Goal: Navigation & Orientation: Find specific page/section

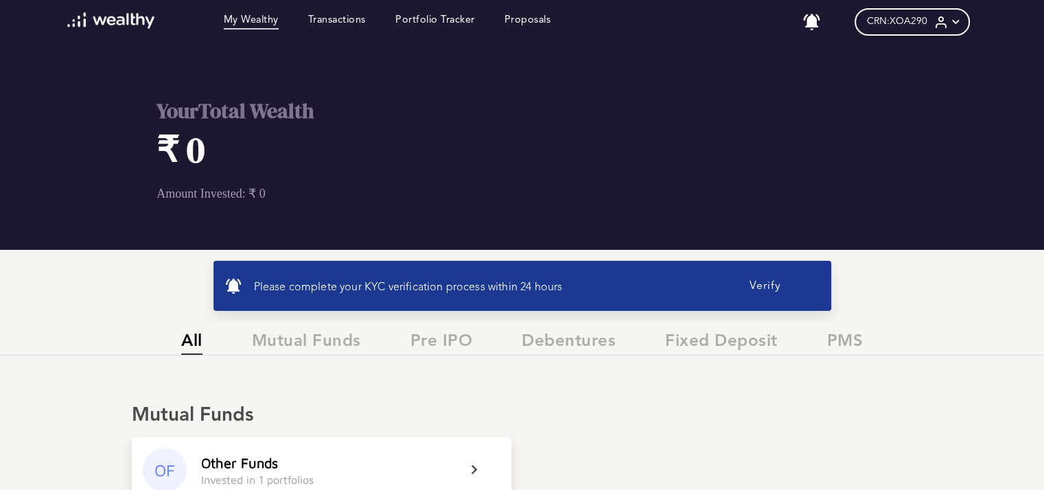
click at [759, 284] on button "Verify" at bounding box center [765, 286] width 110 height 28
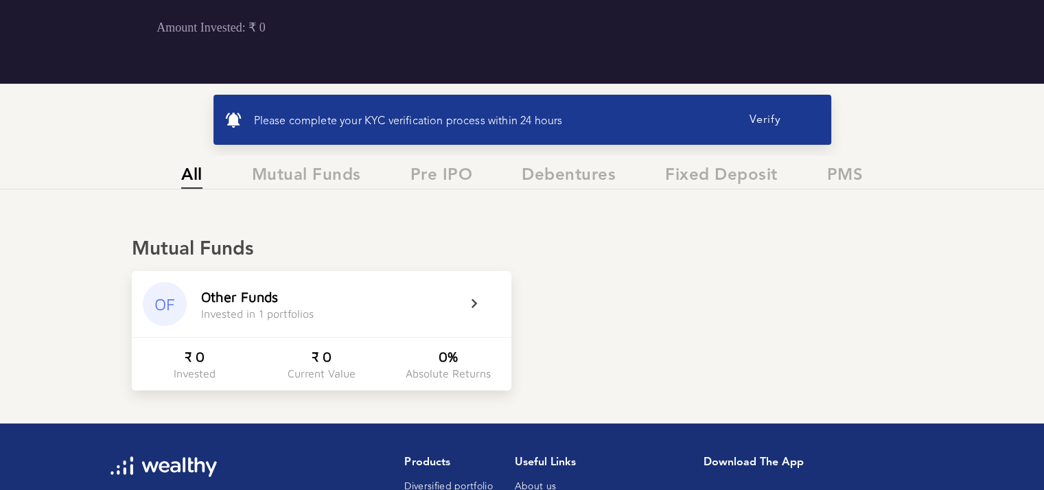
scroll to position [192, 0]
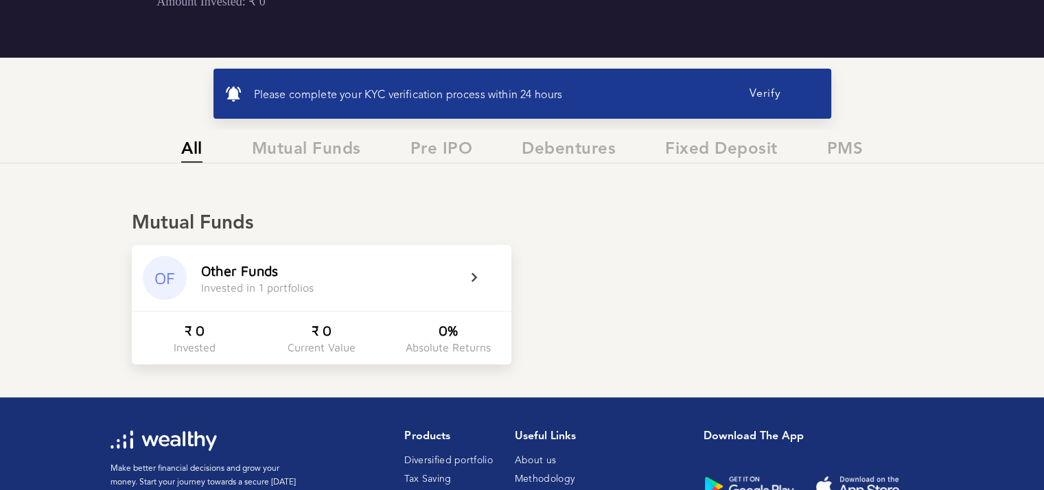
click at [764, 89] on button "Verify" at bounding box center [765, 94] width 110 height 28
click at [750, 98] on button "Verify" at bounding box center [765, 94] width 110 height 28
click at [314, 146] on span "Mutual Funds" at bounding box center [306, 151] width 109 height 23
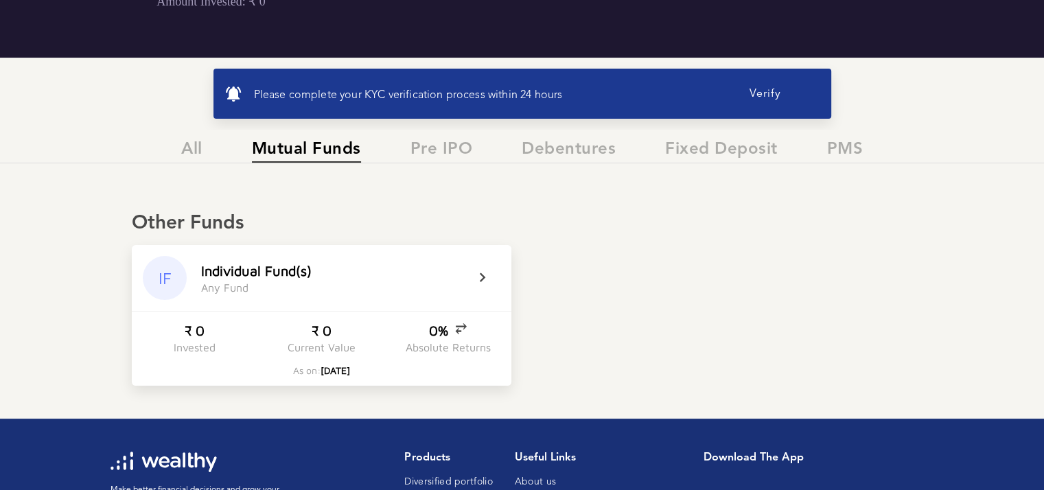
click at [485, 280] on icon at bounding box center [491, 278] width 34 height 16
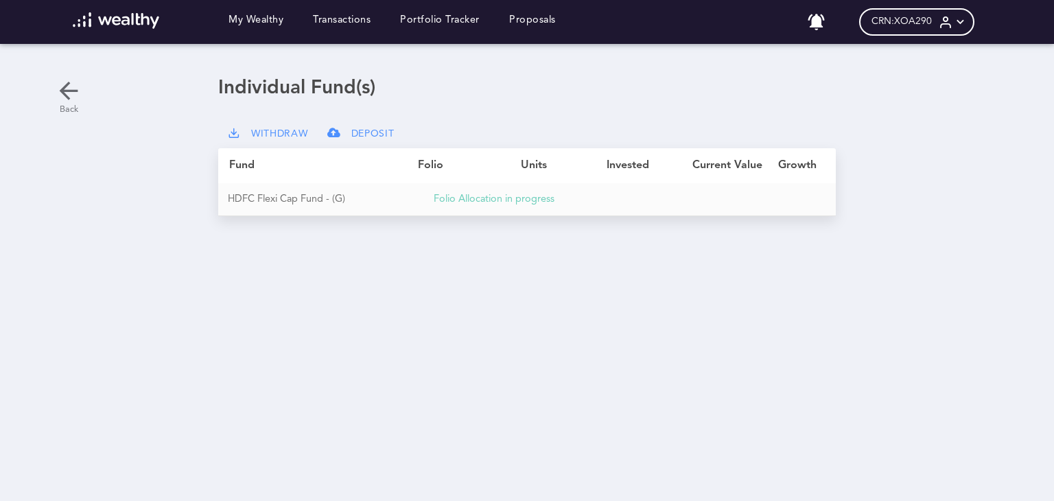
click at [69, 96] on icon at bounding box center [68, 90] width 27 height 27
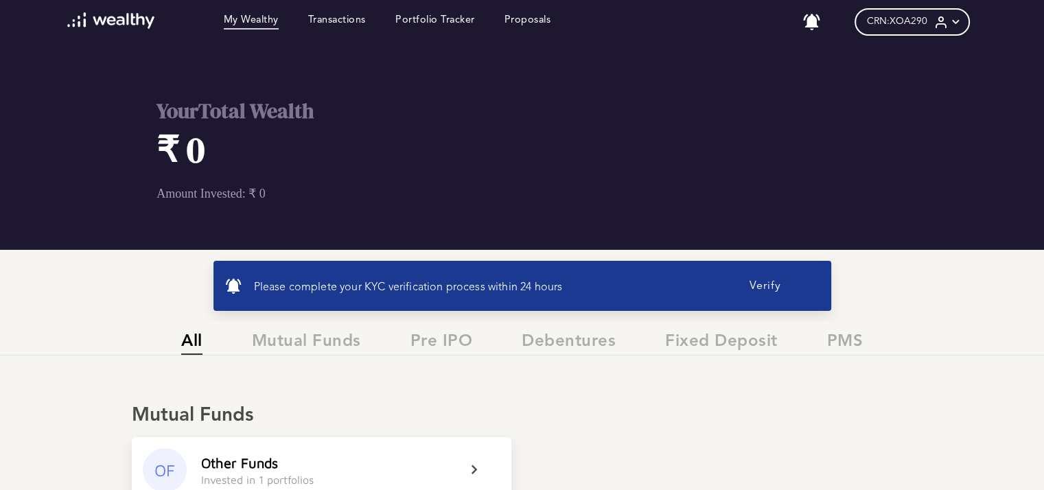
click at [937, 18] on div "CRN: XOA290" at bounding box center [911, 21] width 115 height 27
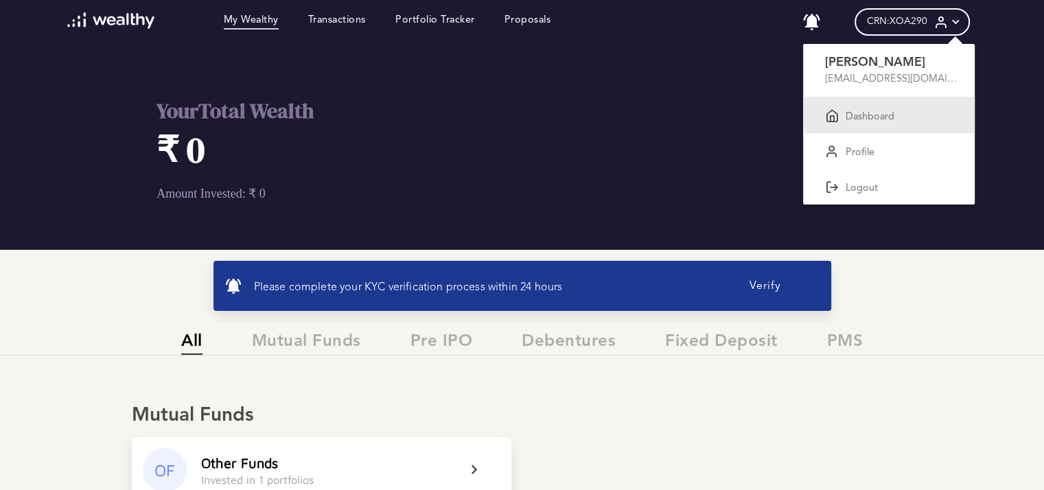
click at [874, 119] on p "Dashboard" at bounding box center [869, 117] width 49 height 12
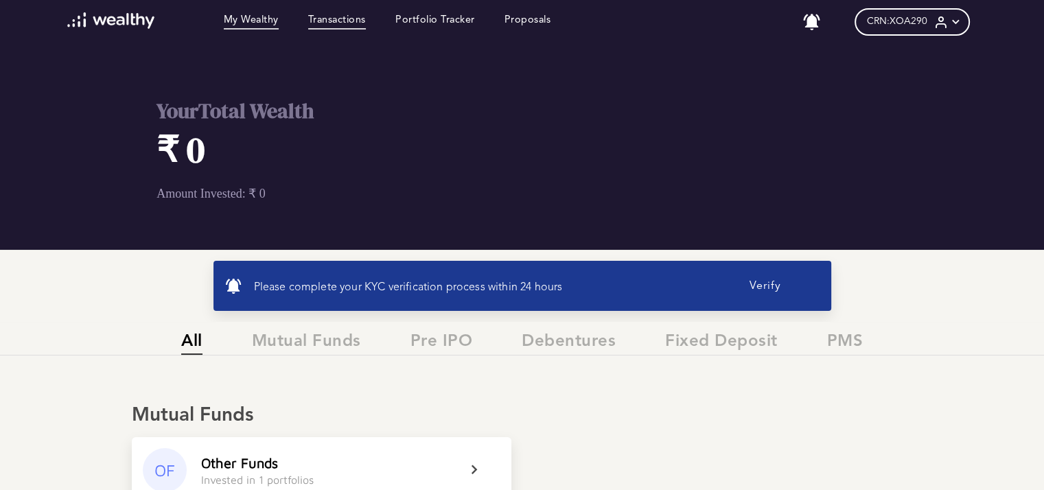
click at [366, 23] on link "Transactions" at bounding box center [337, 21] width 58 height 15
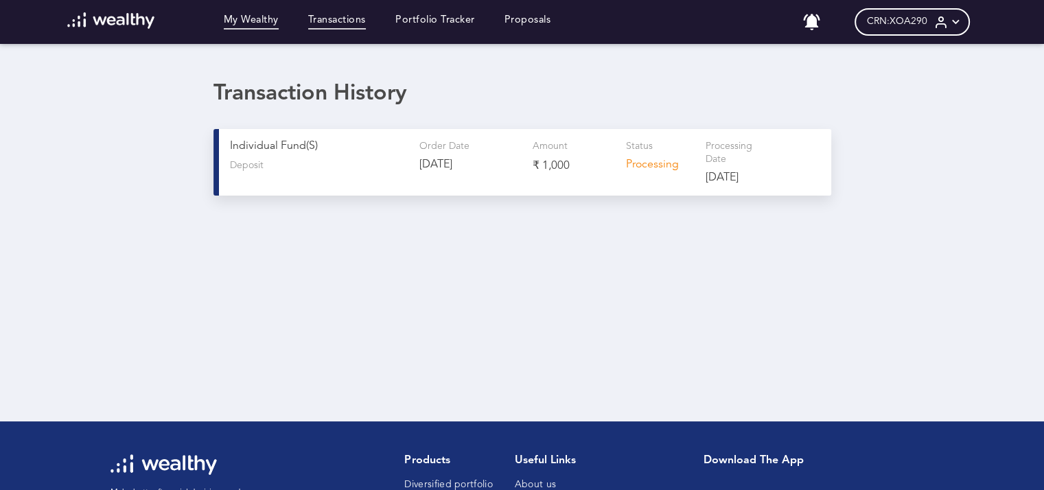
click at [274, 24] on link "My Wealthy" at bounding box center [251, 21] width 55 height 15
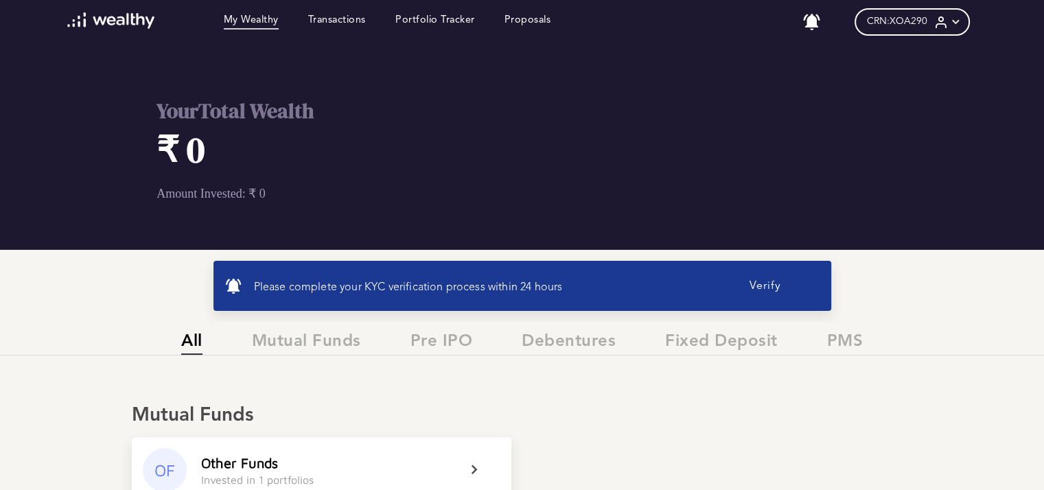
click at [766, 288] on button "Verify" at bounding box center [765, 286] width 110 height 28
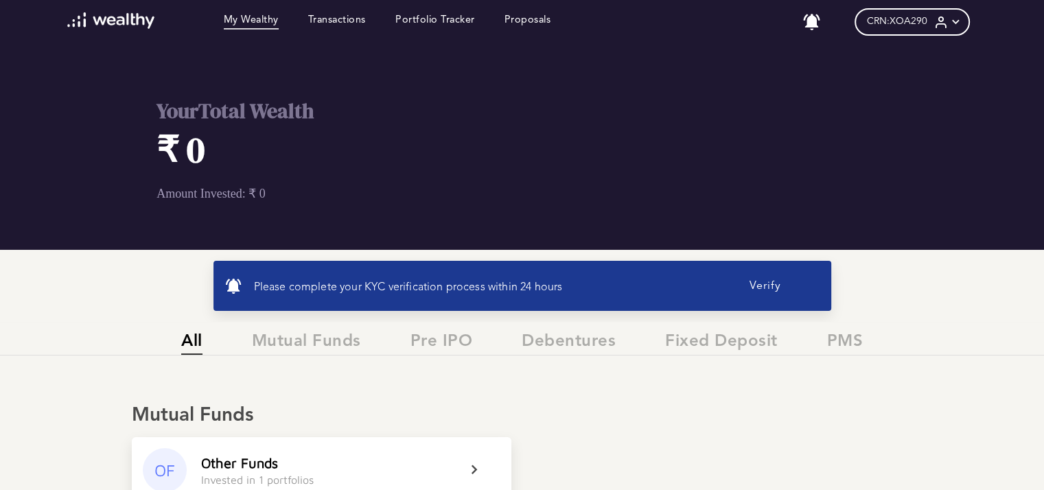
click at [960, 20] on icon at bounding box center [955, 22] width 14 height 14
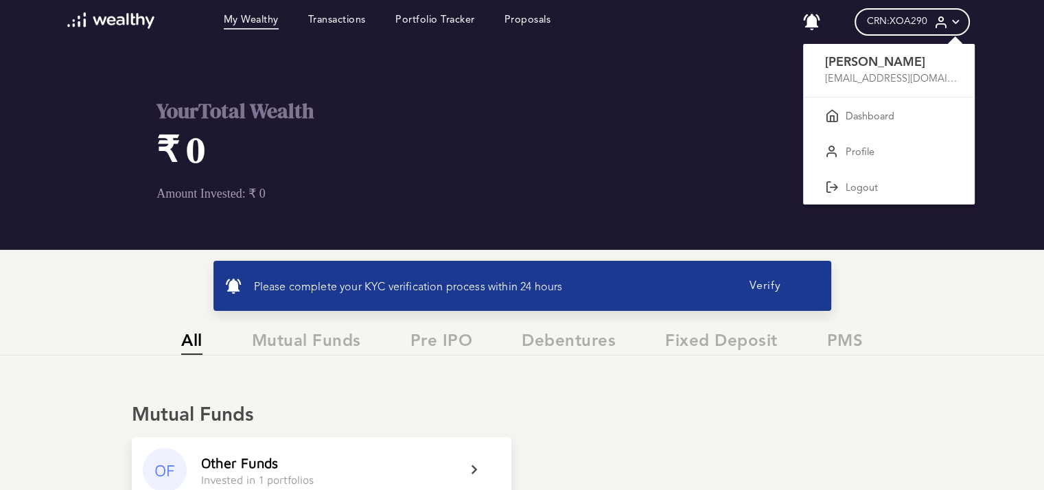
click at [316, 346] on div at bounding box center [522, 245] width 1044 height 490
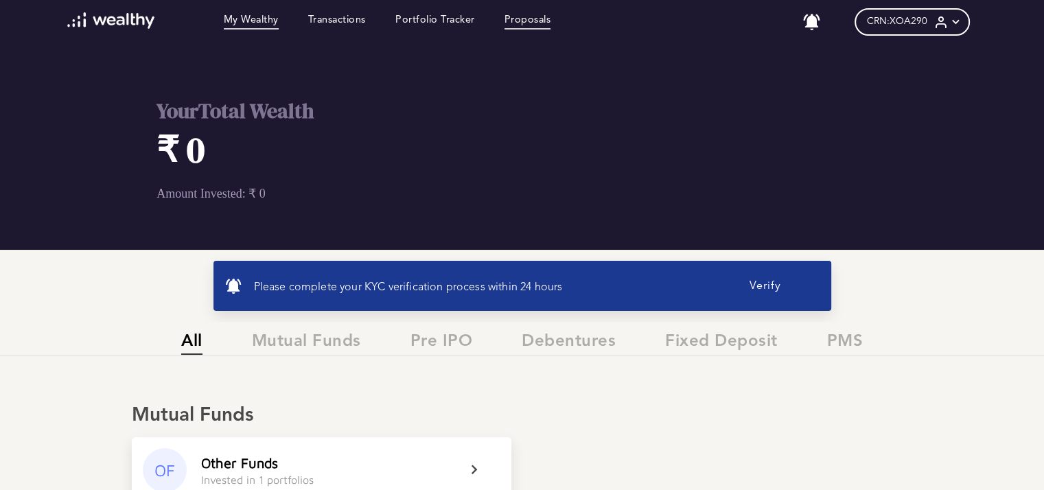
click at [545, 25] on link "Proposals" at bounding box center [527, 21] width 47 height 15
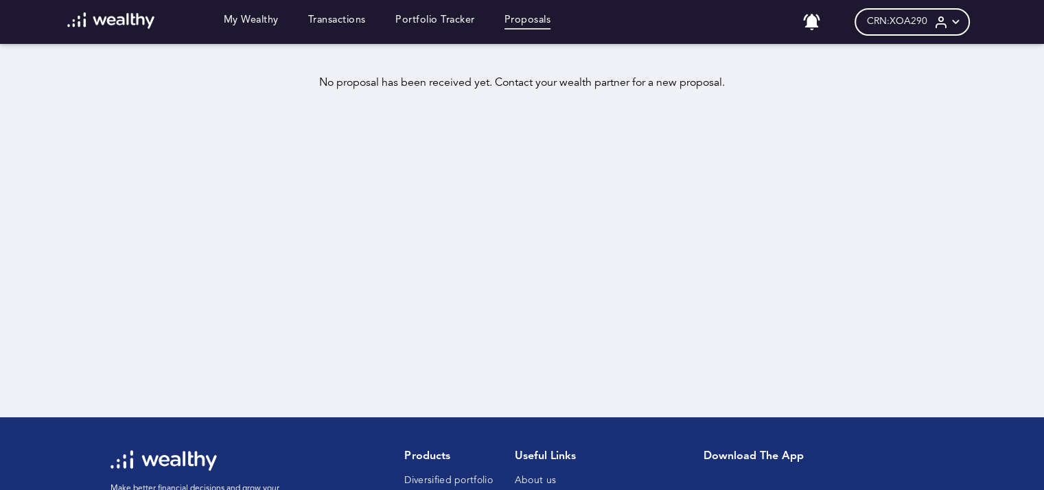
click at [431, 12] on div "My Wealthy Transactions Portfolio Tracker Proposals" at bounding box center [309, 21] width 513 height 19
click at [440, 23] on link "Portfolio Tracker" at bounding box center [435, 21] width 80 height 15
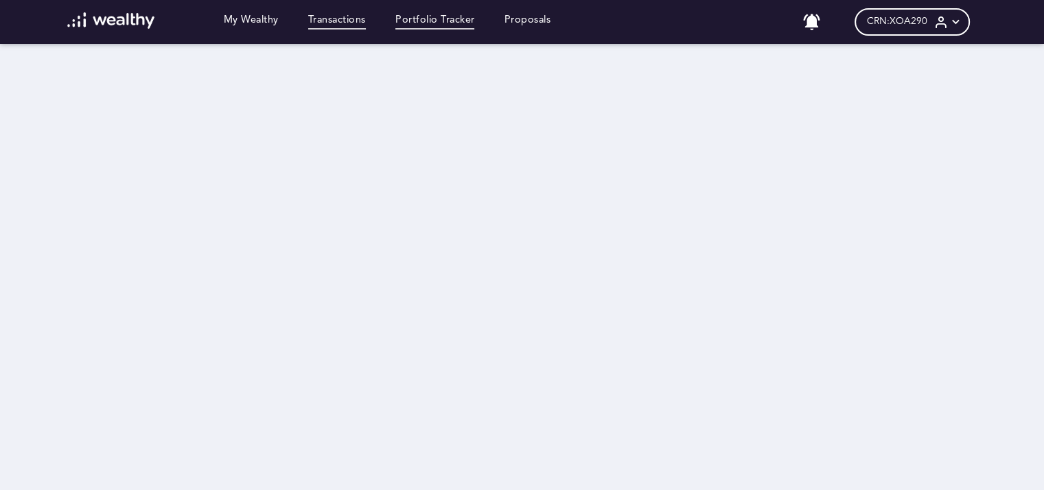
click at [366, 27] on link "Transactions" at bounding box center [337, 21] width 58 height 15
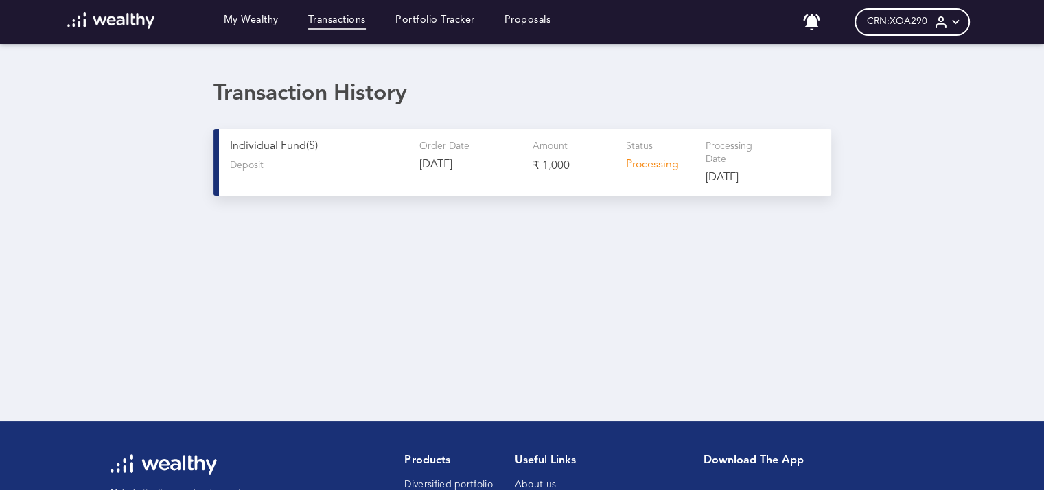
click at [277, 12] on div "My Wealthy Transactions Portfolio Tracker Proposals" at bounding box center [309, 21] width 513 height 19
click at [272, 15] on link "My Wealthy" at bounding box center [251, 21] width 55 height 15
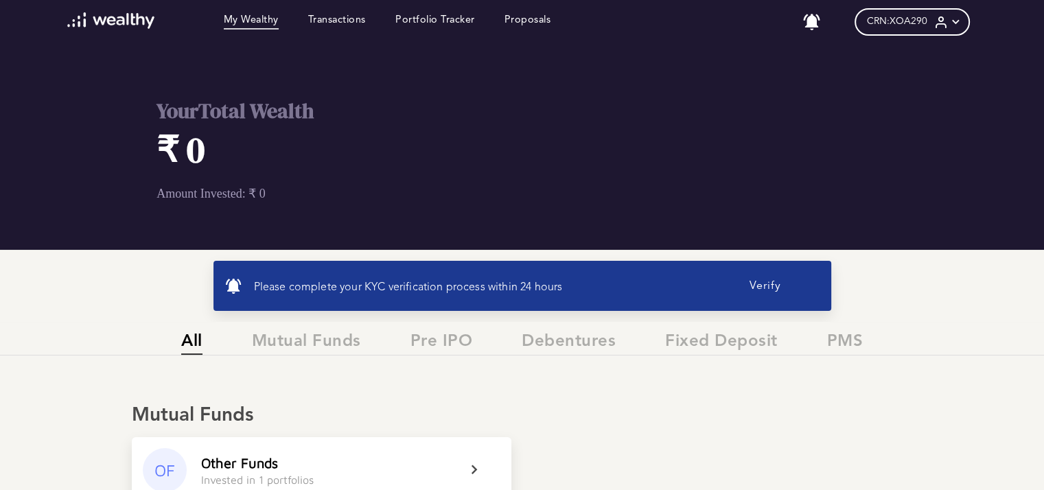
click at [764, 285] on button "Verify" at bounding box center [765, 286] width 110 height 28
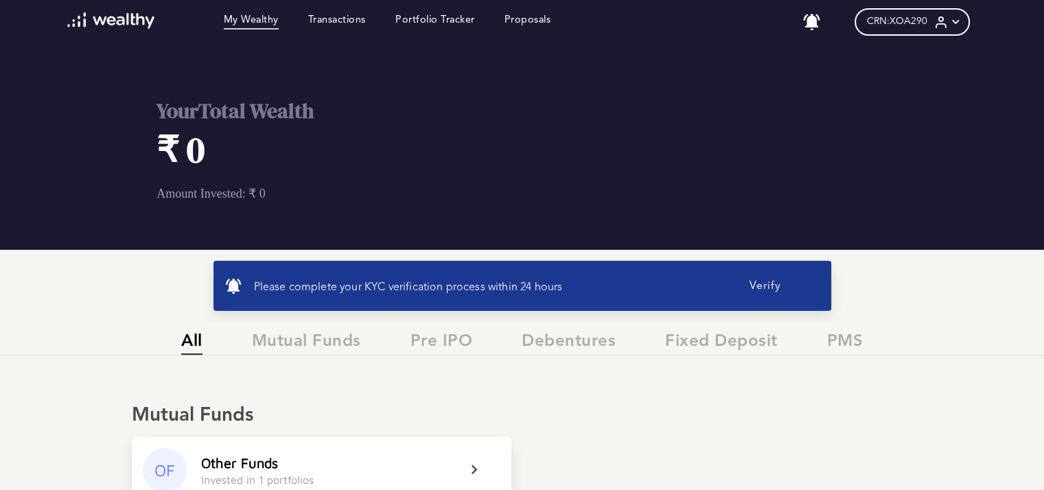
click at [152, 286] on div "Your Total Wealth ₹ 0 Amount Invested: ₹ 0 Please complete your KYC verificatio…" at bounding box center [522, 289] width 1044 height 490
click at [764, 282] on button "Verify" at bounding box center [765, 286] width 110 height 28
click at [766, 288] on button "Verify" at bounding box center [765, 286] width 110 height 28
click at [770, 294] on button "Verify" at bounding box center [765, 286] width 110 height 28
click at [962, 20] on icon at bounding box center [955, 22] width 14 height 14
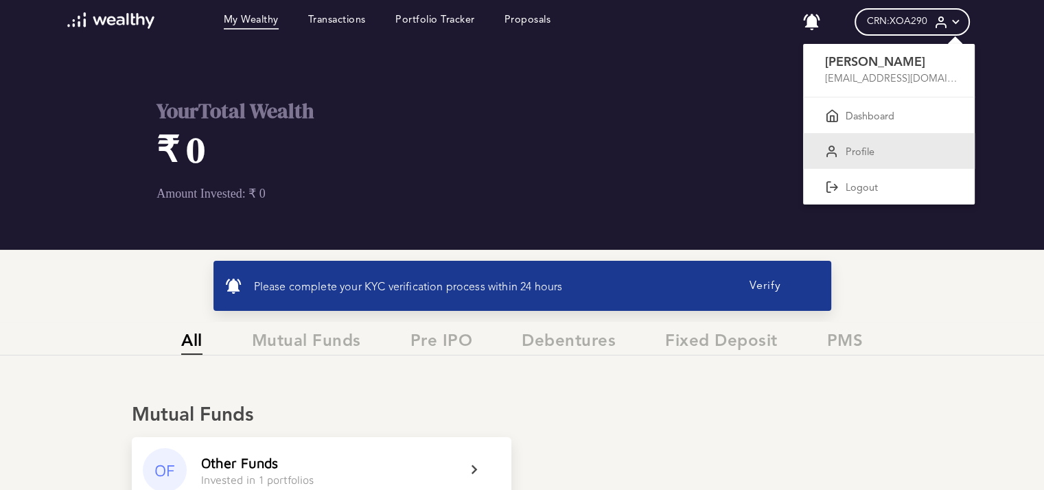
click at [849, 163] on div "Profile" at bounding box center [889, 151] width 172 height 36
